Goal: Transaction & Acquisition: Purchase product/service

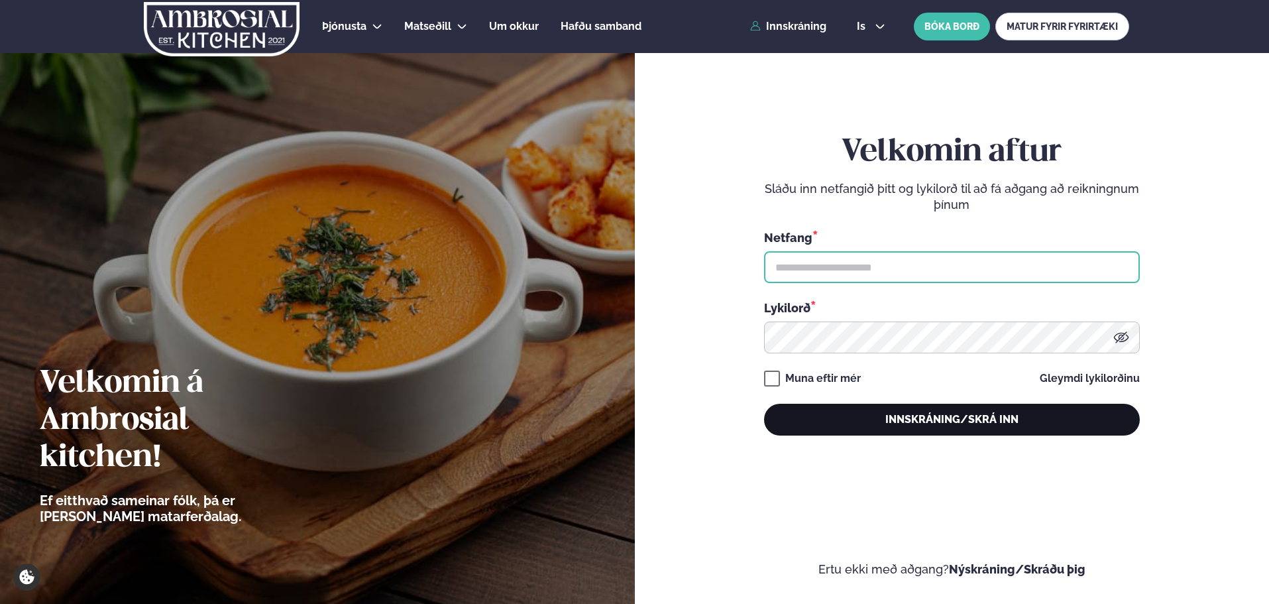
type input "**********"
click at [871, 408] on button "Innskráning/Skrá inn" at bounding box center [952, 420] width 376 height 32
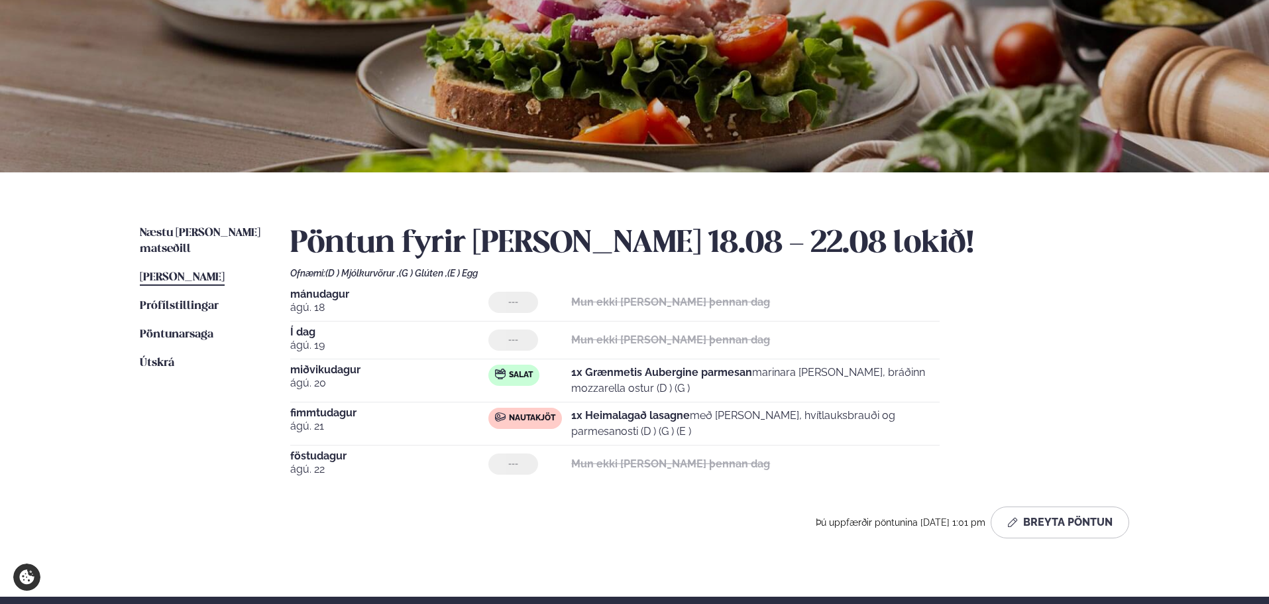
scroll to position [133, 0]
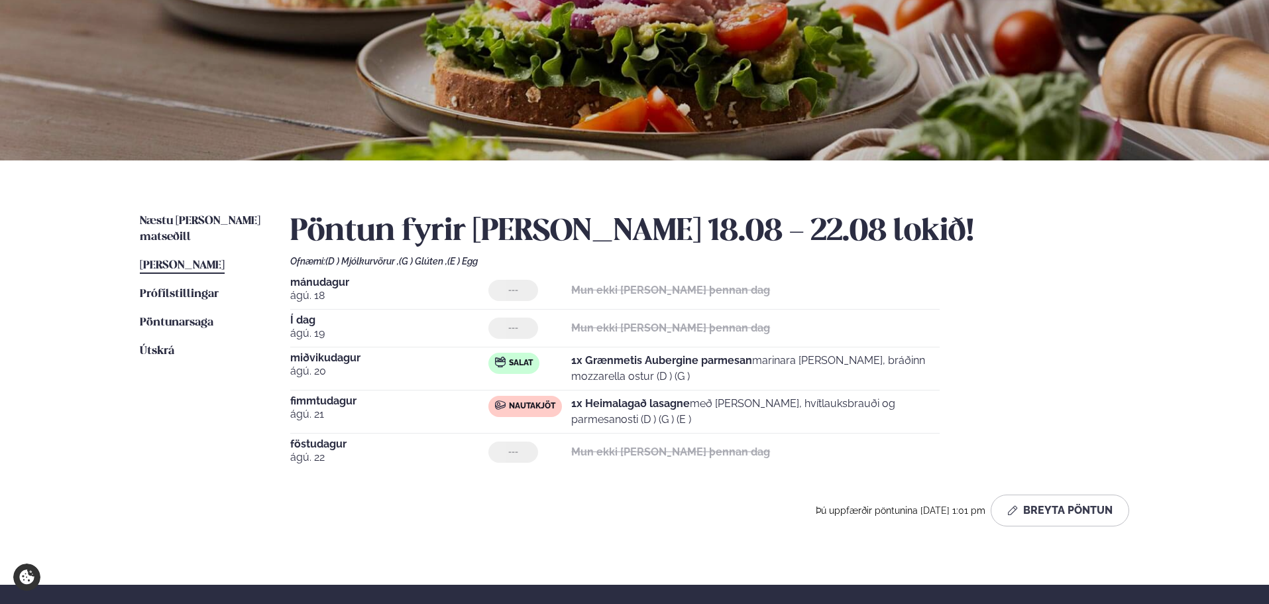
drag, startPoint x: 661, startPoint y: 391, endPoint x: 91, endPoint y: 229, distance: 591.9
click at [91, 229] on div "Þjónusta Hádegismatur fyrir fyrirtæki Fyrirtækja veitingar Einkapartý Matseðill…" at bounding box center [634, 362] width 1269 height 991
click at [190, 449] on ul "Næstu [PERSON_NAME] matseðill Næsta vika [PERSON_NAME] matseðill [PERSON_NAME] …" at bounding box center [202, 374] width 124 height 323
click at [191, 286] on link "Prófílstillingar Stillingar" at bounding box center [179, 294] width 79 height 16
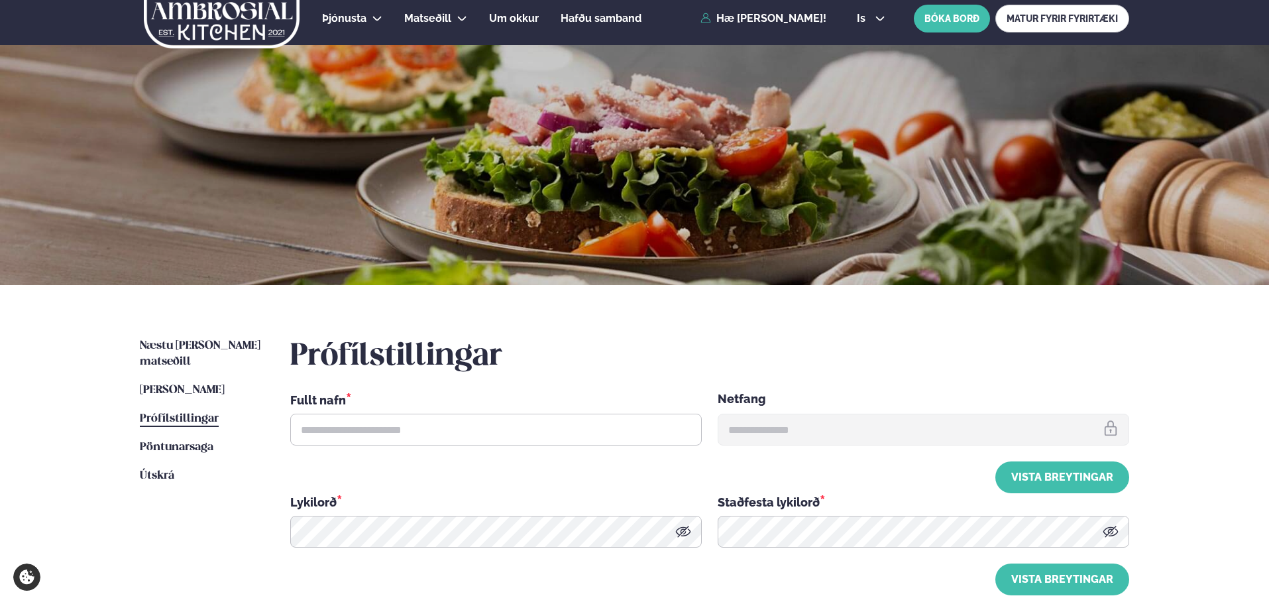
type input "**********"
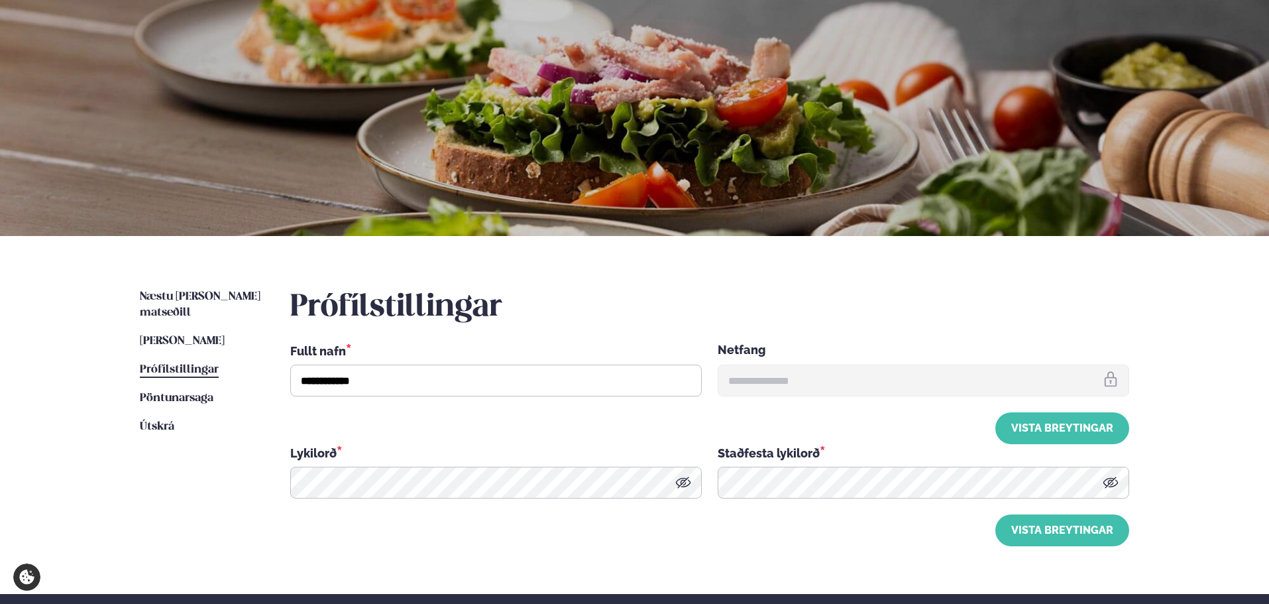
scroll to position [315, 0]
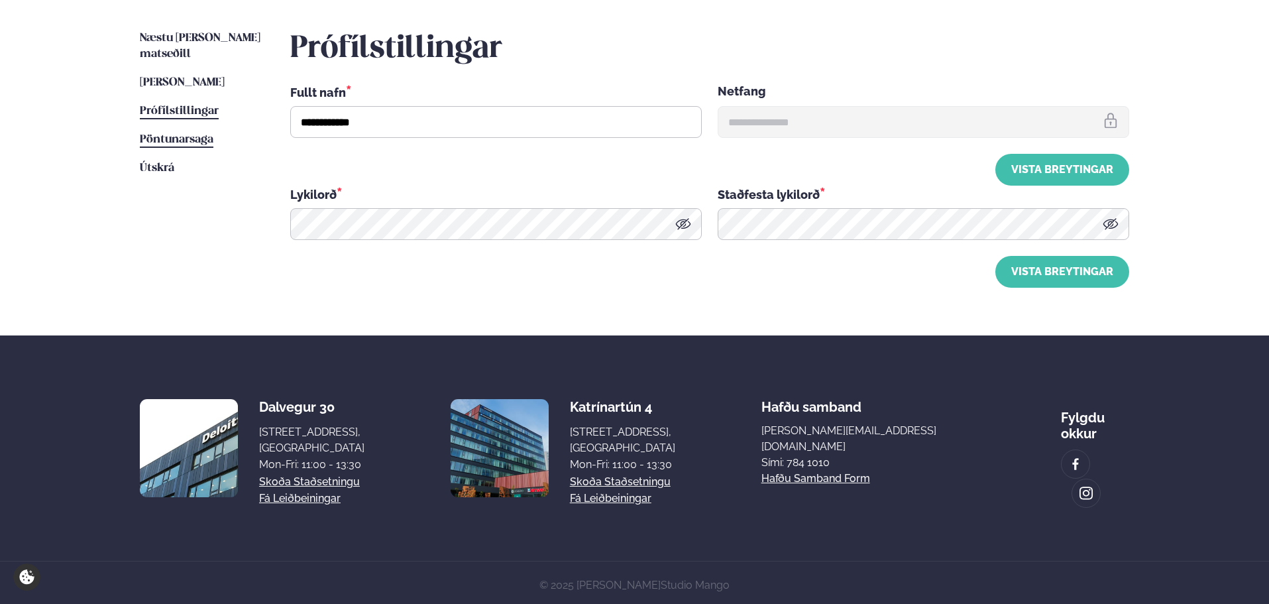
click at [201, 134] on span "Pöntunarsaga" at bounding box center [177, 139] width 74 height 11
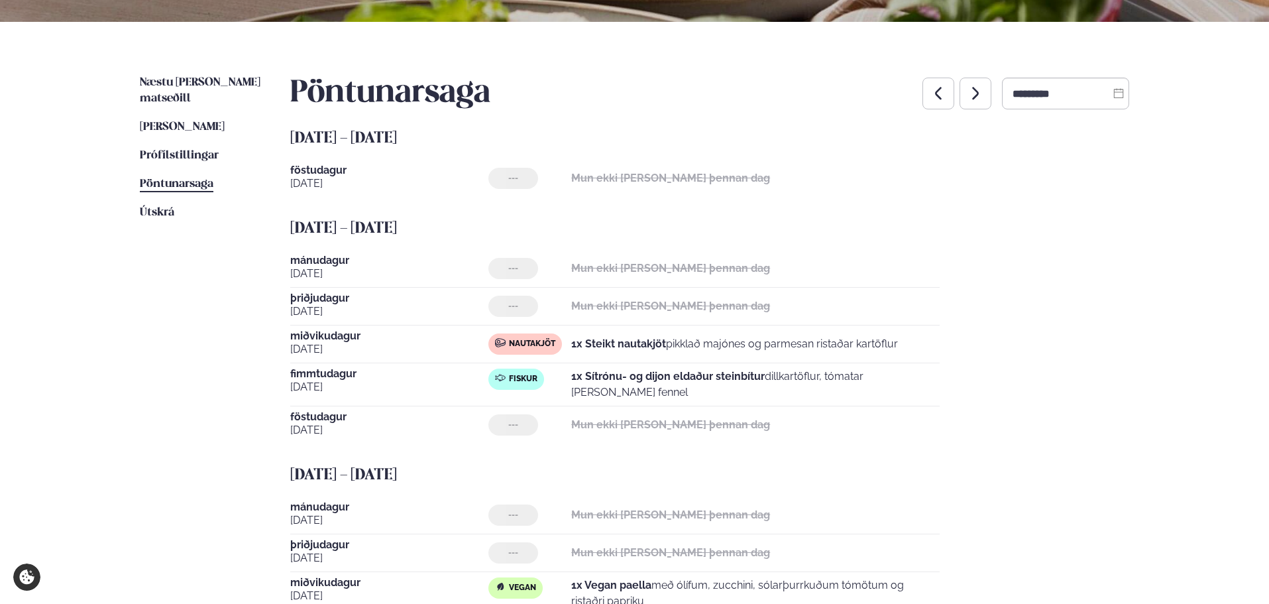
scroll to position [256, 0]
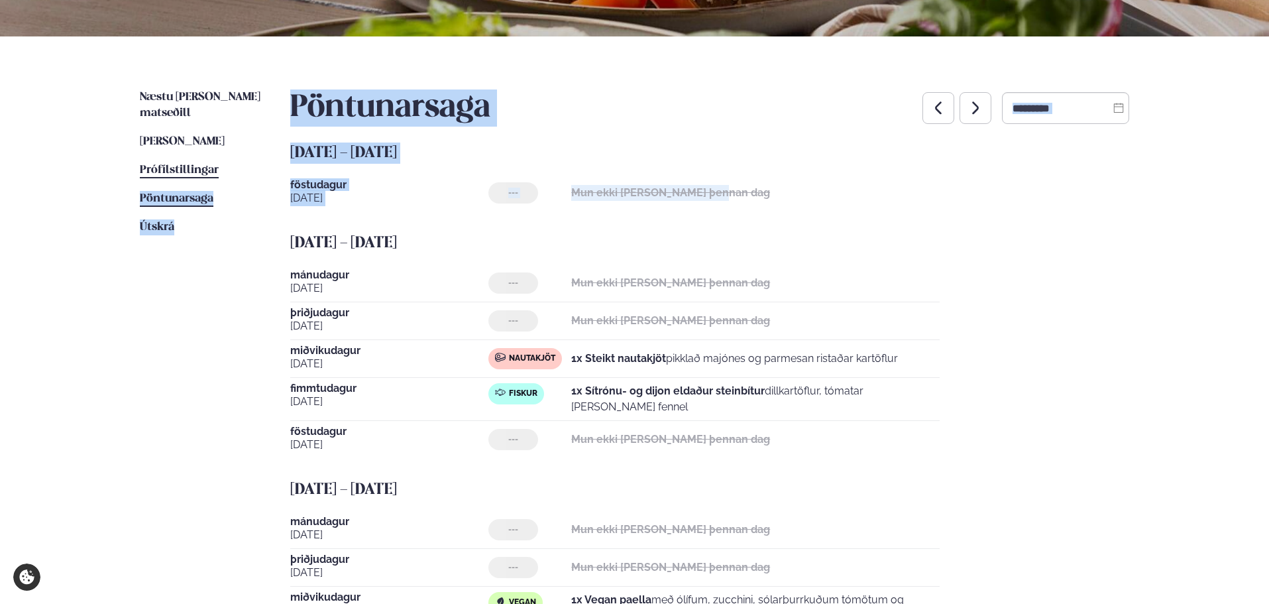
drag, startPoint x: 710, startPoint y: 180, endPoint x: 211, endPoint y: 159, distance: 499.4
click at [211, 159] on div "Næstu [PERSON_NAME] matseðill Næsta vika [PERSON_NAME] matseðill [PERSON_NAME] …" at bounding box center [634, 533] width 1069 height 994
click at [535, 195] on div "---" at bounding box center [513, 192] width 50 height 21
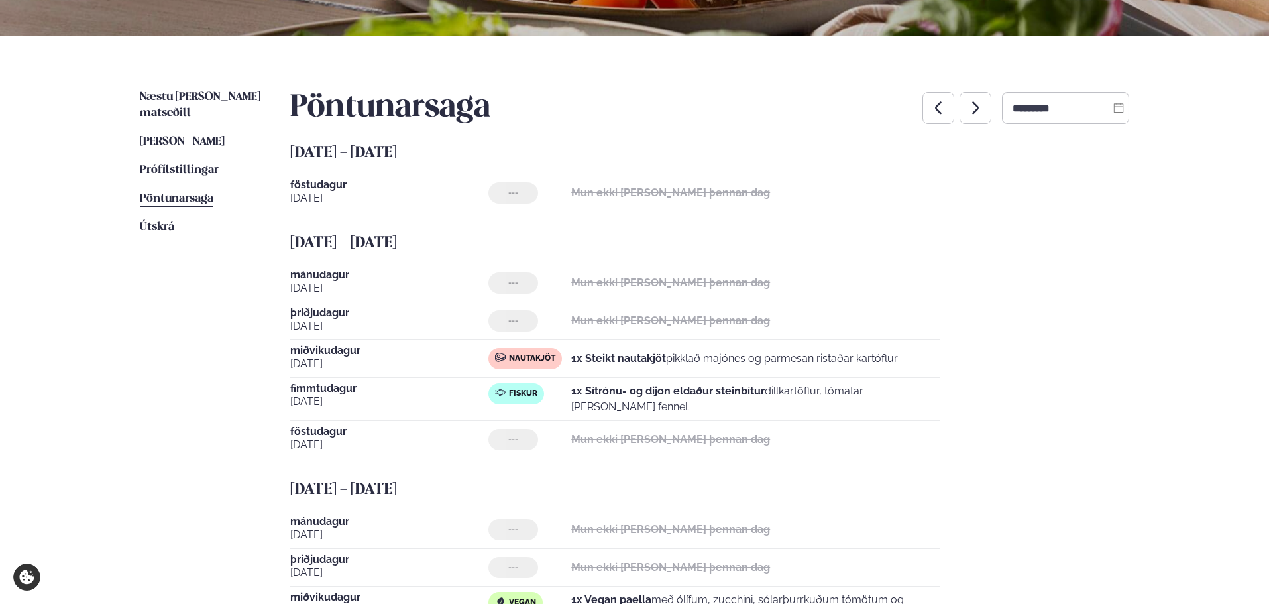
click at [922, 117] on button "button" at bounding box center [938, 108] width 32 height 32
type input "*********"
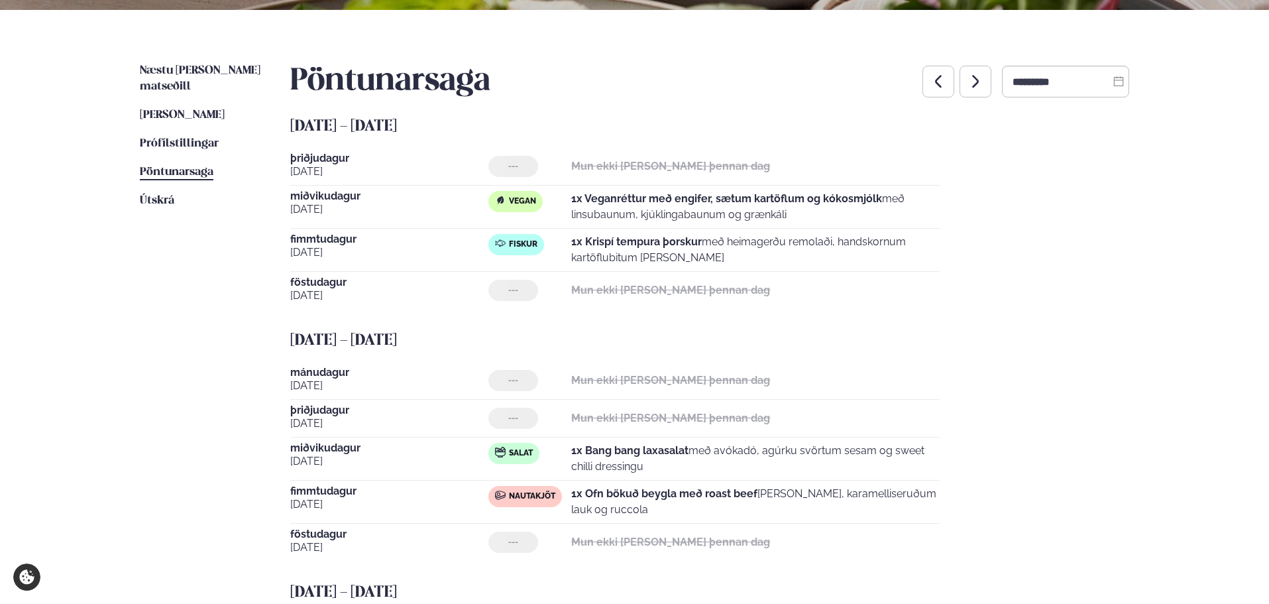
scroll to position [190, 0]
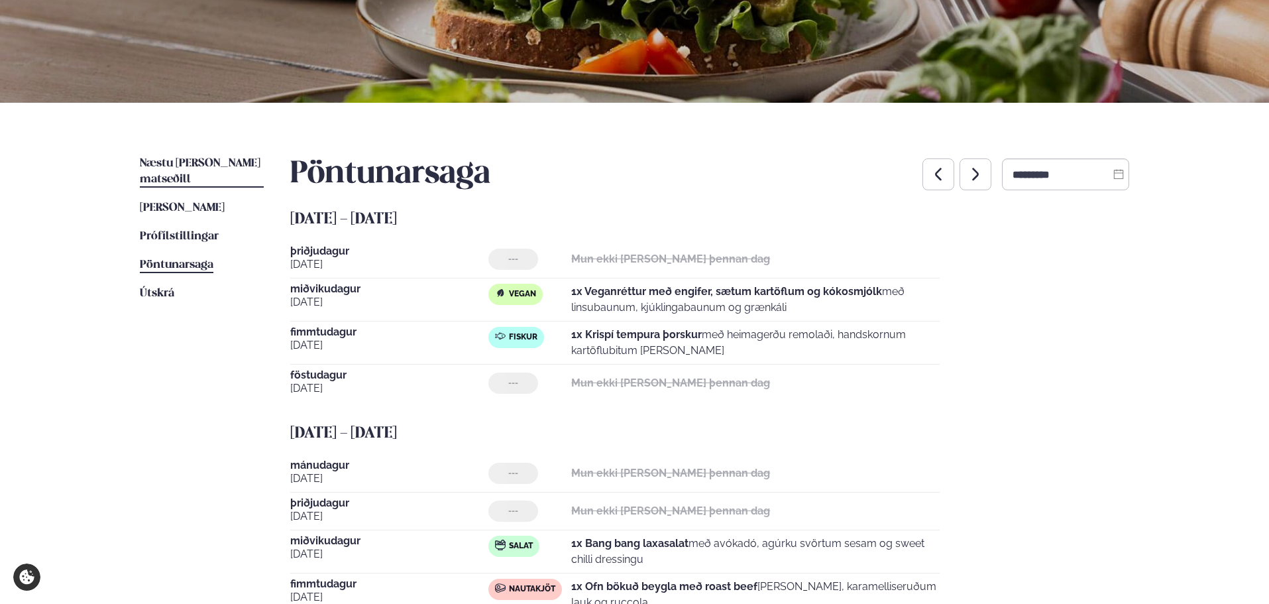
click at [207, 159] on span "Næstu [PERSON_NAME] matseðill" at bounding box center [200, 171] width 121 height 27
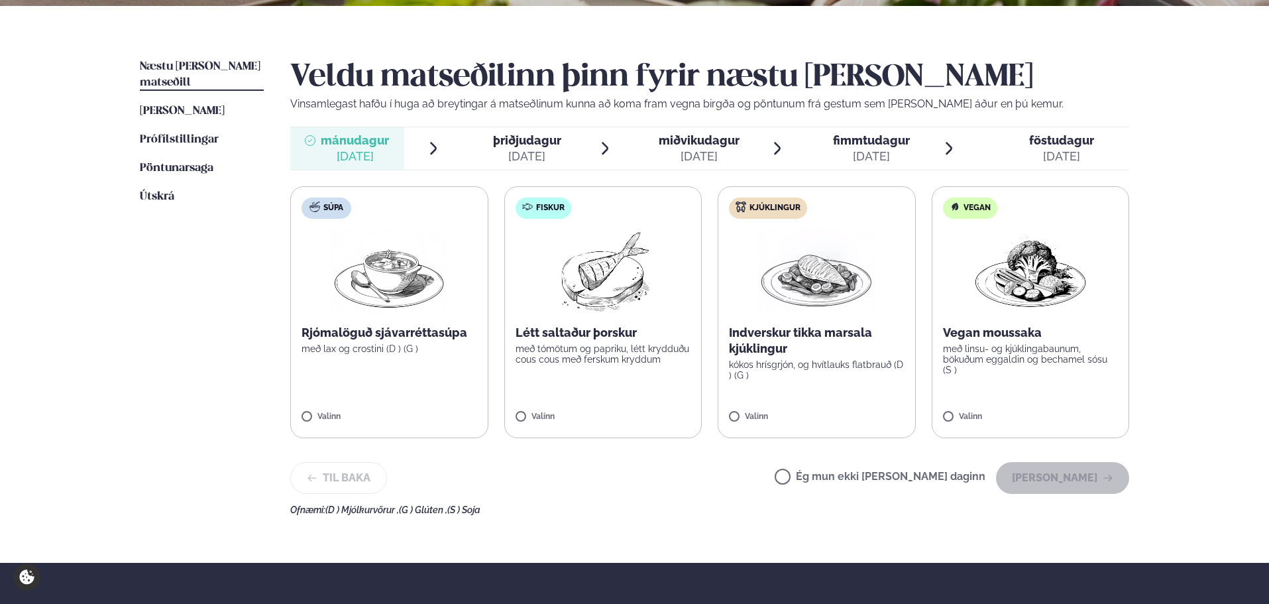
click at [918, 480] on label "Ég mun ekki [PERSON_NAME] daginn" at bounding box center [880, 478] width 211 height 14
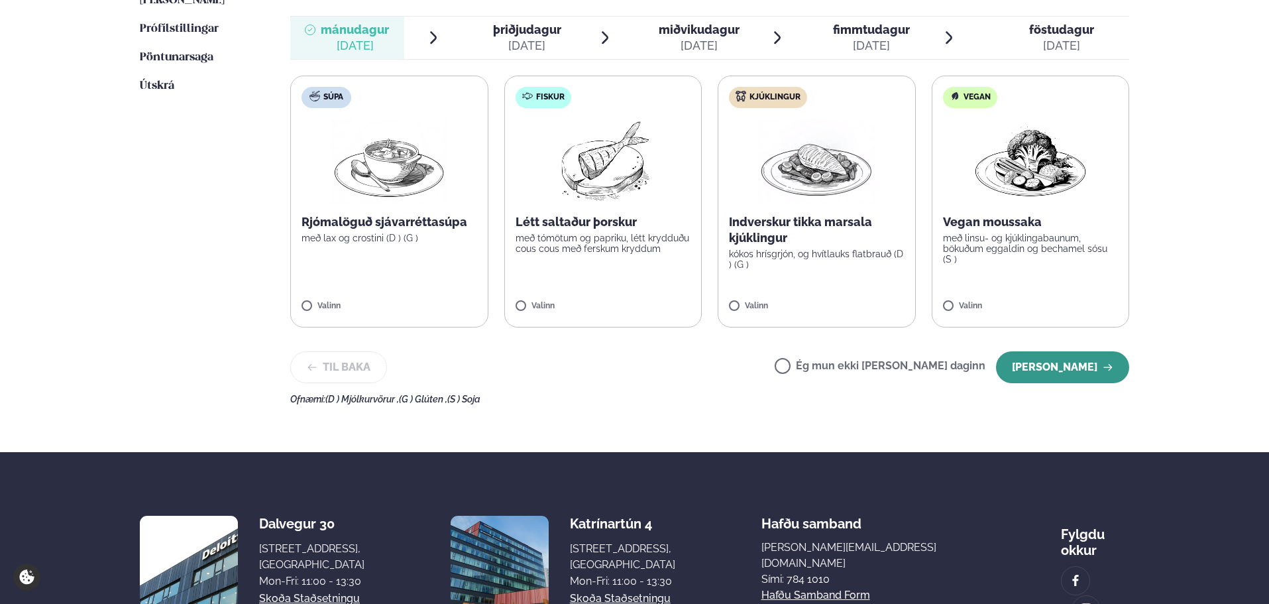
click at [1071, 363] on button "[PERSON_NAME]" at bounding box center [1062, 367] width 133 height 32
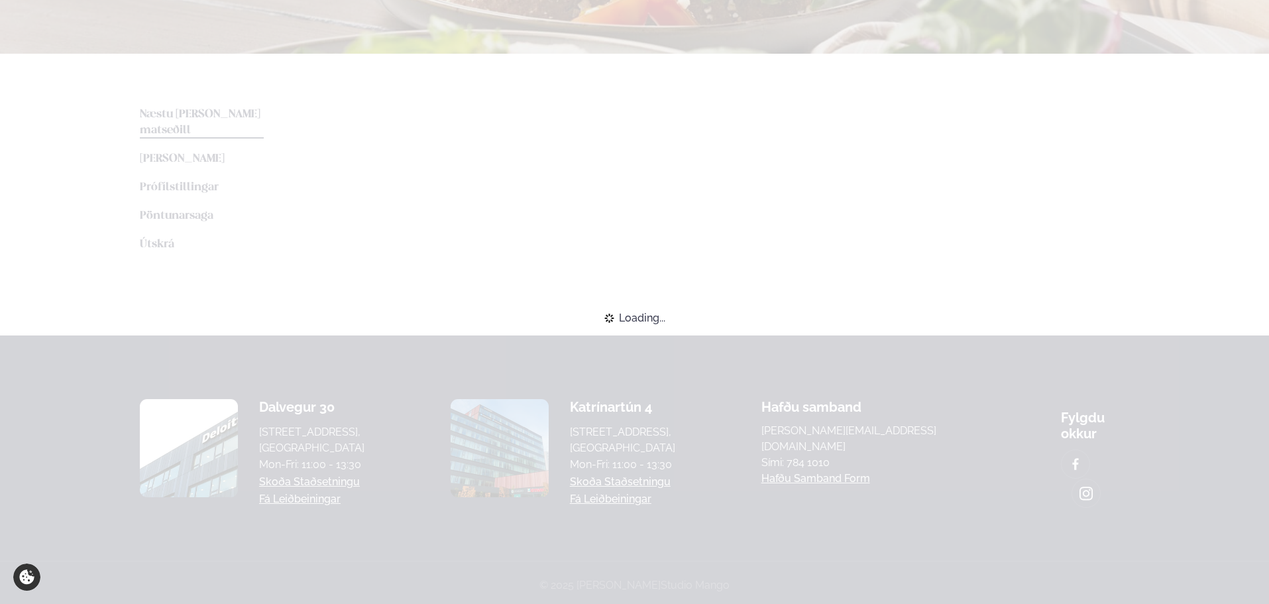
scroll to position [398, 0]
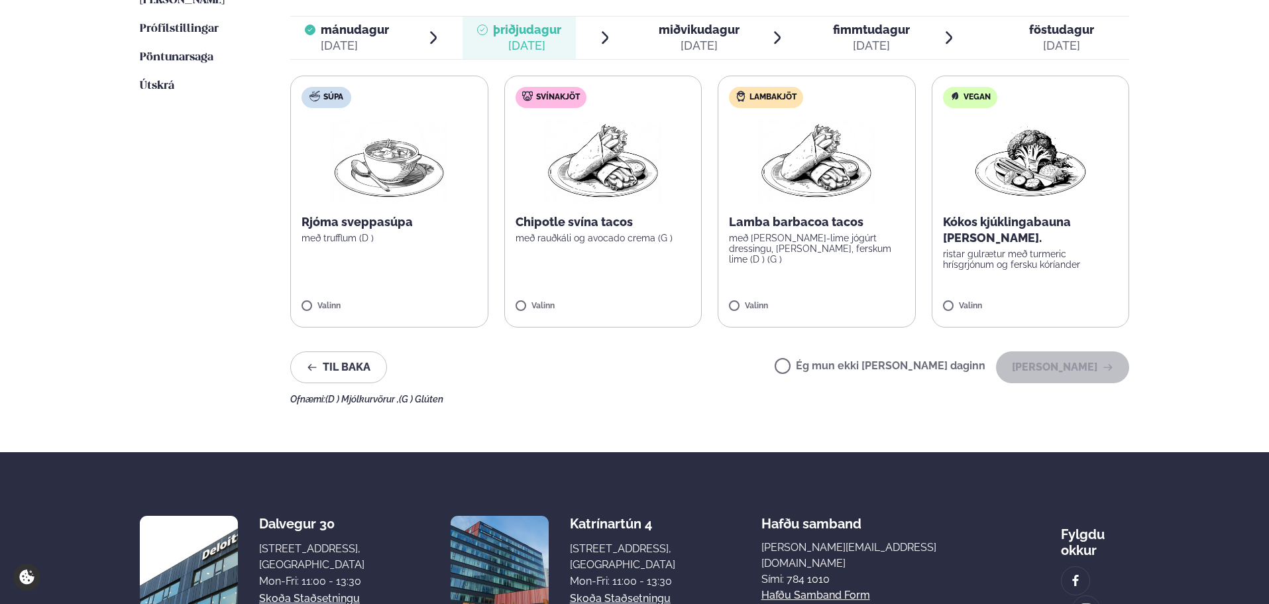
click at [947, 360] on label "Ég mun ekki [PERSON_NAME] daginn" at bounding box center [880, 367] width 211 height 14
click at [1091, 369] on button "[PERSON_NAME]" at bounding box center [1062, 367] width 133 height 32
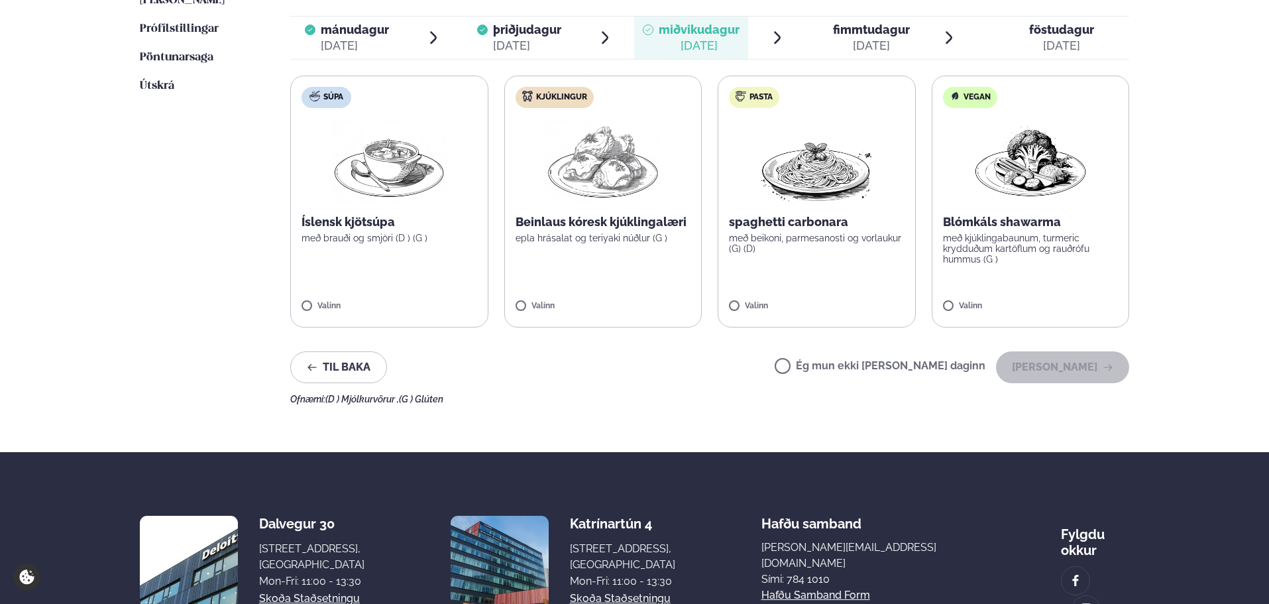
click at [1014, 242] on p "með kjúklingabaunum, turmeric krydduðum kartöflum og rauðrófu hummus (G )" at bounding box center [1031, 249] width 176 height 32
click at [1044, 368] on button "[PERSON_NAME]" at bounding box center [1062, 367] width 133 height 32
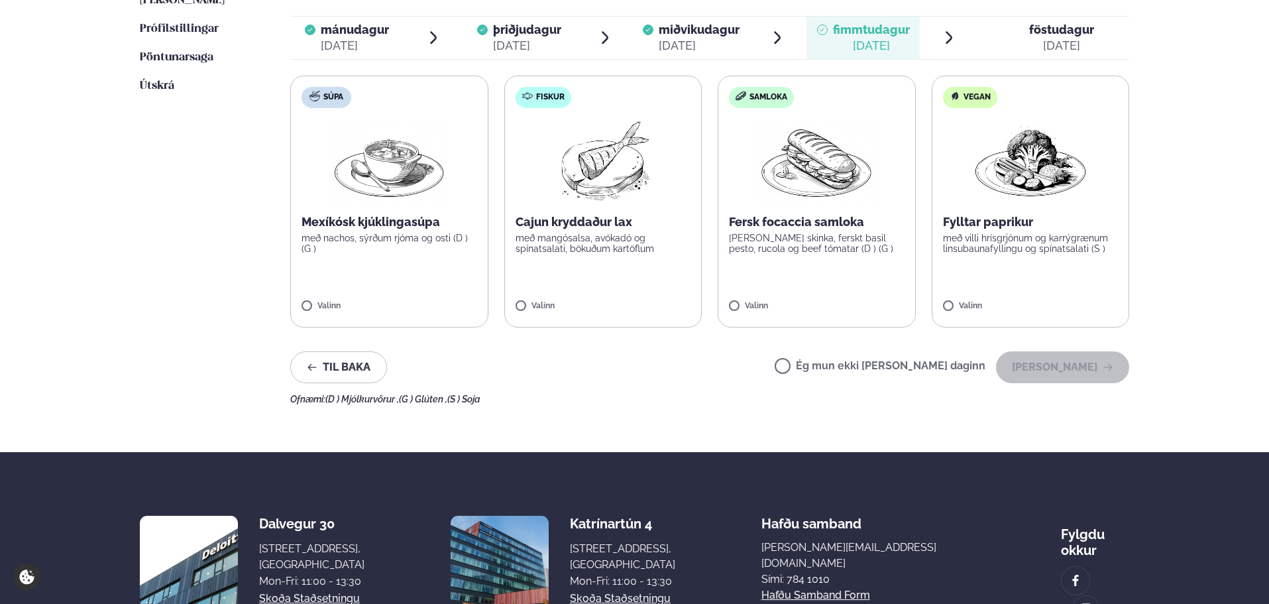
click at [589, 276] on label "Fiskur Cajun kryddaður lax með mangósalsa, avókadó og spínatsalati, bökuðum kar…" at bounding box center [603, 202] width 198 height 252
click at [985, 370] on label "Ég mun ekki [PERSON_NAME] daginn" at bounding box center [880, 367] width 211 height 14
click at [526, 274] on label "Fiskur Cajun kryddaður lax með mangósalsa, avókadó og spínatsalati, bökuðum kar…" at bounding box center [603, 202] width 198 height 252
click at [1057, 369] on button "[PERSON_NAME]" at bounding box center [1062, 367] width 133 height 32
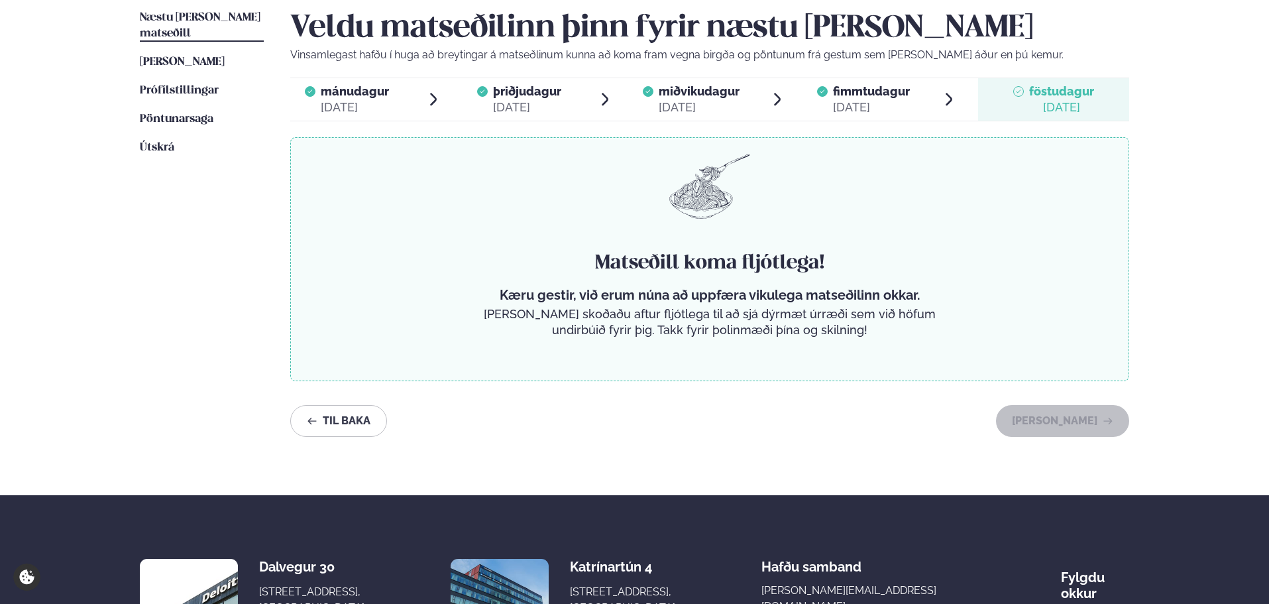
scroll to position [331, 0]
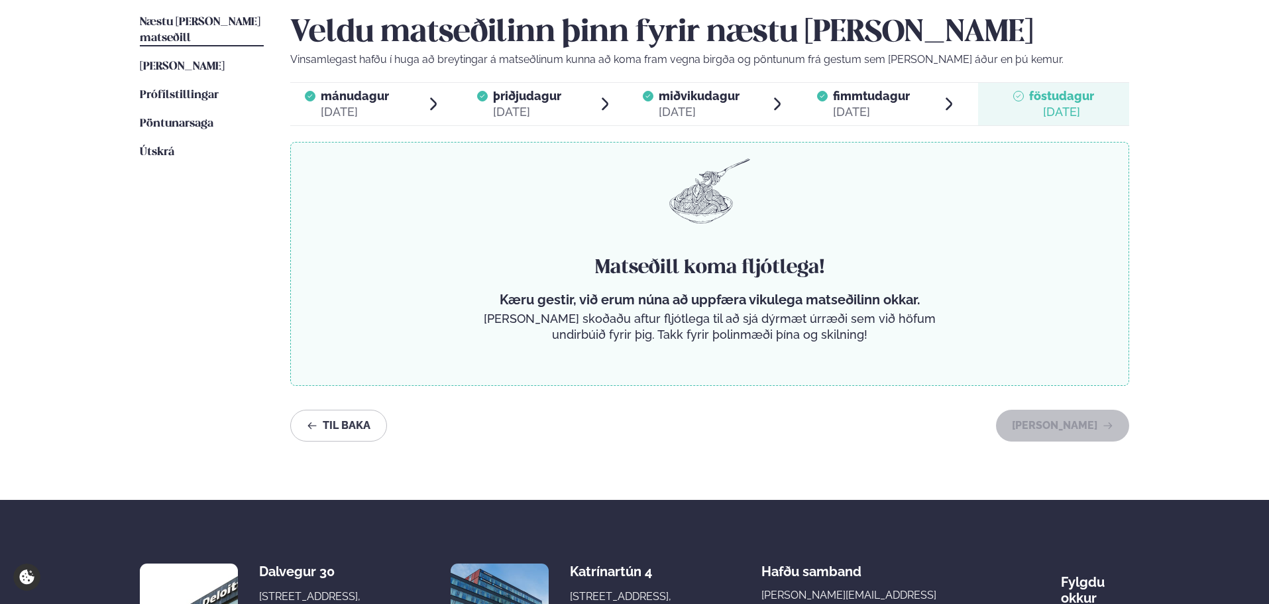
click at [234, 27] on span "Næstu [PERSON_NAME] matseðill" at bounding box center [200, 30] width 121 height 27
click at [201, 61] on span "[PERSON_NAME]" at bounding box center [182, 66] width 85 height 11
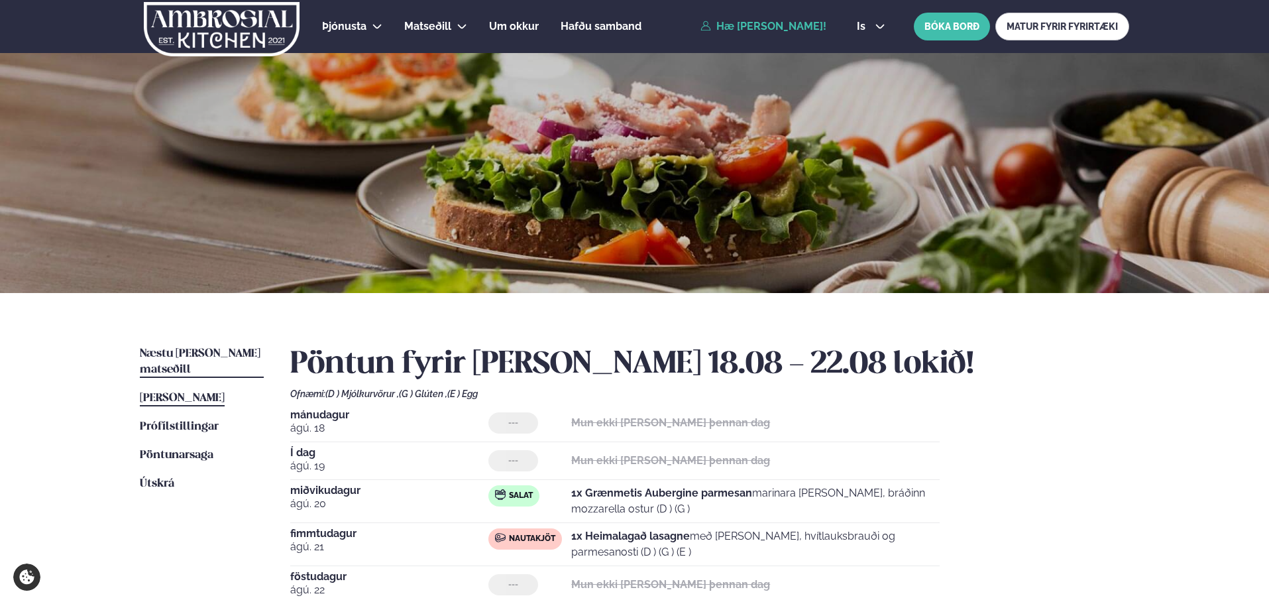
click at [200, 359] on link "Næstu [PERSON_NAME] matseðill Næsta vika" at bounding box center [202, 362] width 124 height 32
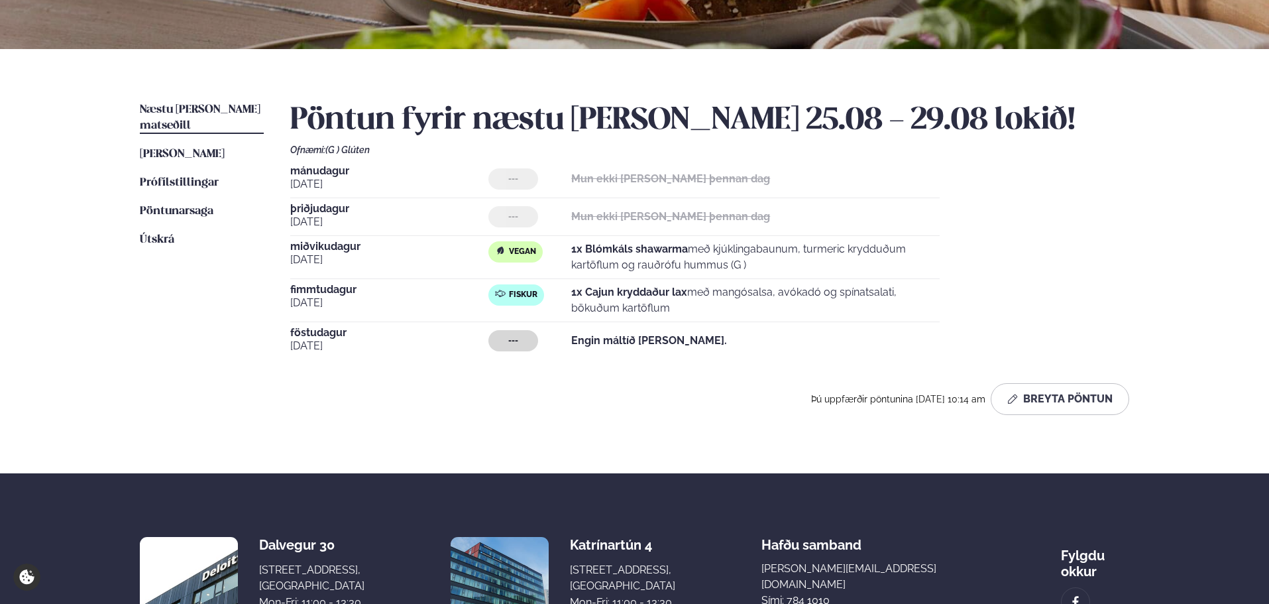
scroll to position [309, 0]
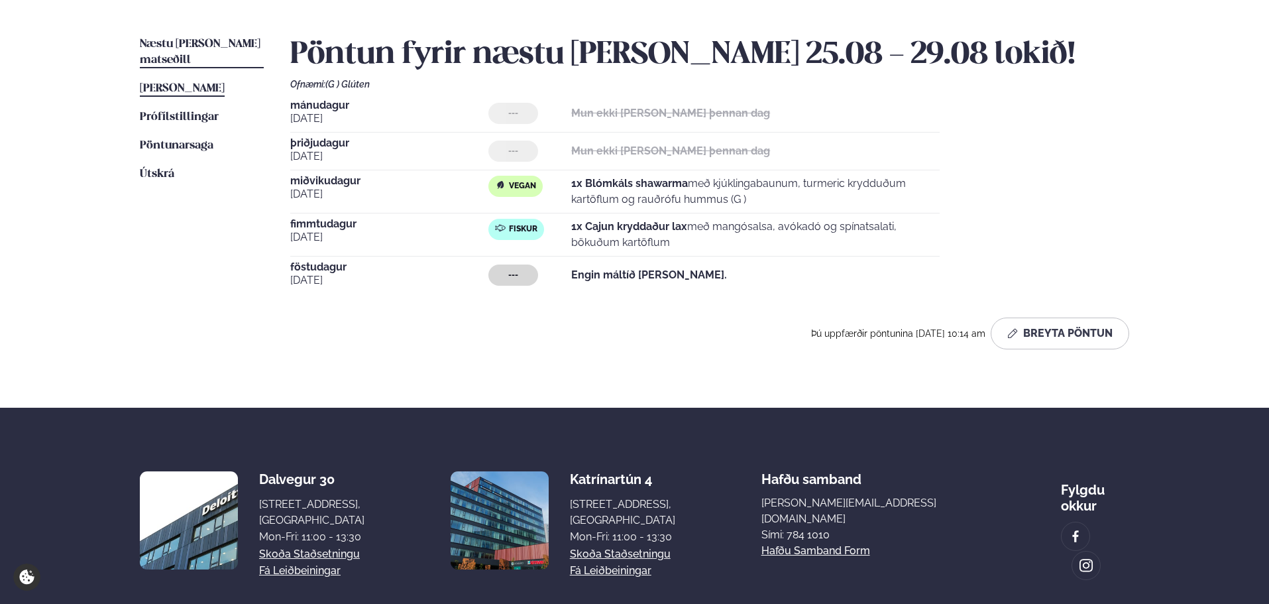
click at [213, 83] on span "[PERSON_NAME]" at bounding box center [182, 88] width 85 height 11
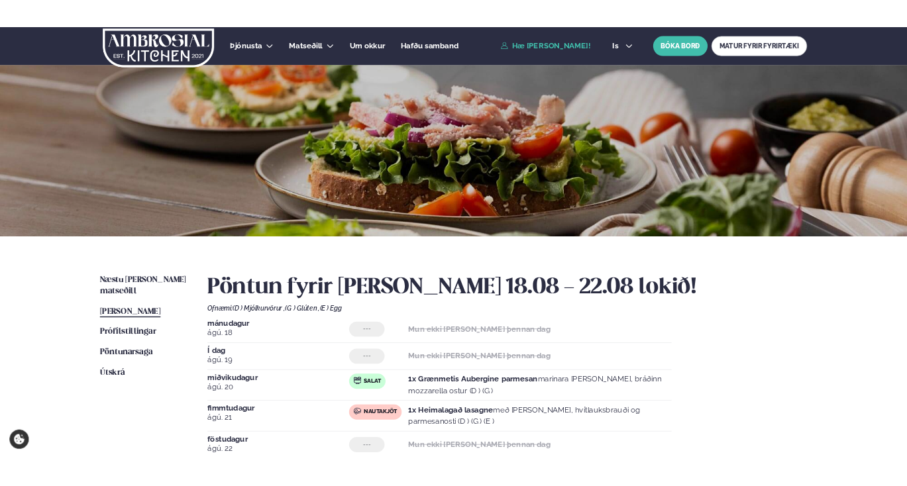
scroll to position [88, 0]
